Goal: Information Seeking & Learning: Learn about a topic

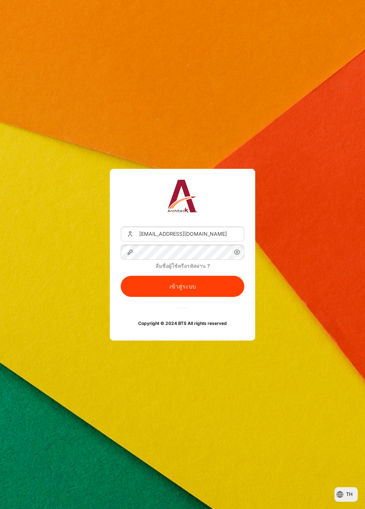
scroll to position [13, 0]
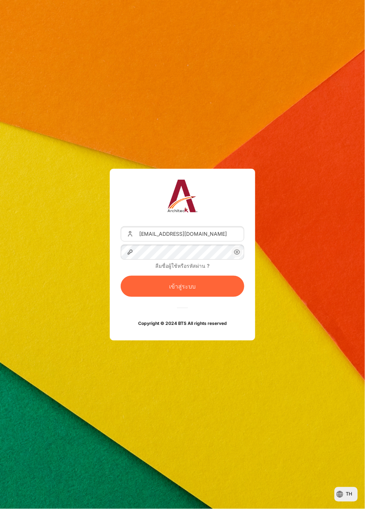
click at [198, 293] on button "เข้าสู่ระบบ" at bounding box center [183, 286] width 124 height 21
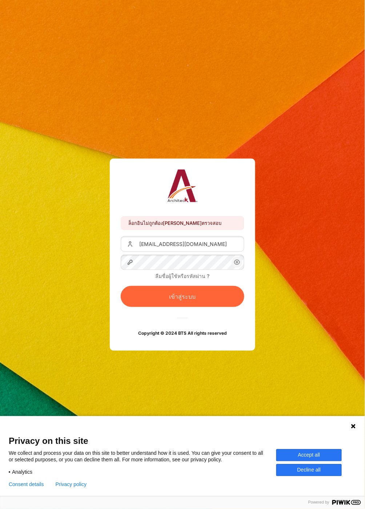
click at [210, 307] on button "เข้าสู่ระบบ" at bounding box center [183, 296] width 124 height 21
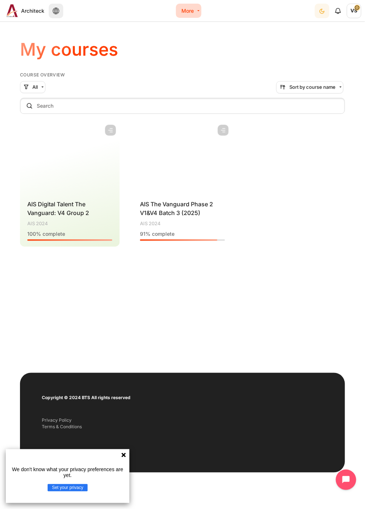
click at [122, 453] on icon at bounding box center [123, 455] width 4 height 4
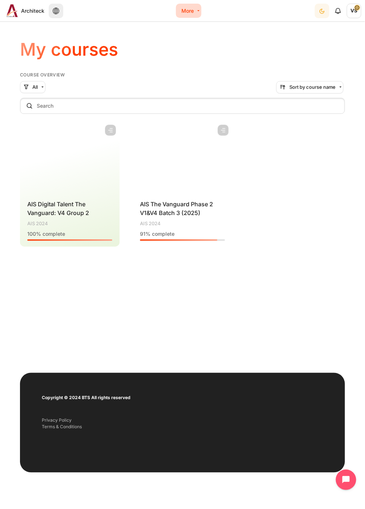
click at [349, 14] on span "VS" at bounding box center [354, 11] width 15 height 15
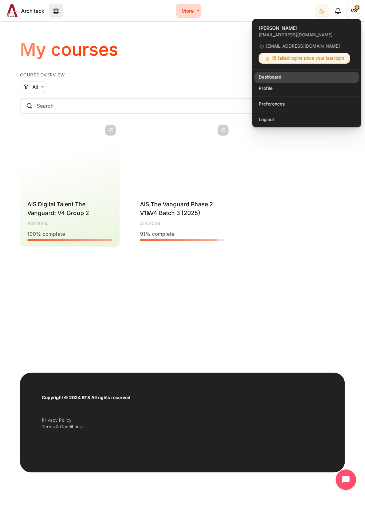
click at [280, 83] on link "Dashboard" at bounding box center [306, 77] width 105 height 11
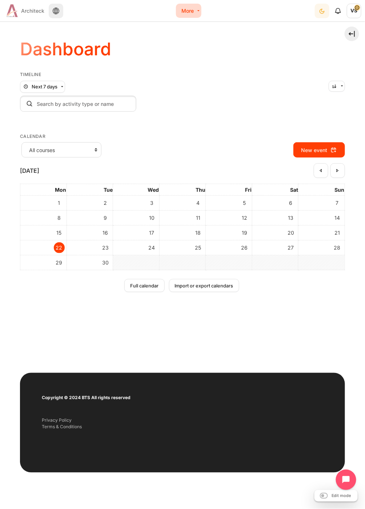
click at [22, 12] on span "Architeck" at bounding box center [32, 11] width 23 height 8
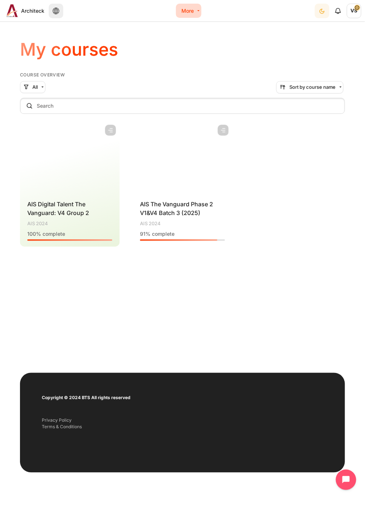
click at [77, 227] on div "Course category AIS 2024" at bounding box center [69, 223] width 85 height 7
click at [71, 216] on span "AIS Digital Talent The Vanguard: V4 Group 2" at bounding box center [58, 208] width 62 height 16
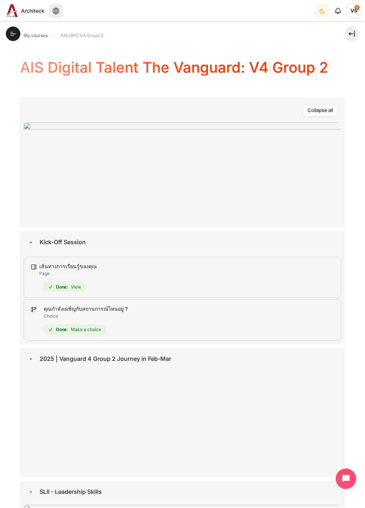
scroll to position [3244, 0]
